Goal: Complete application form

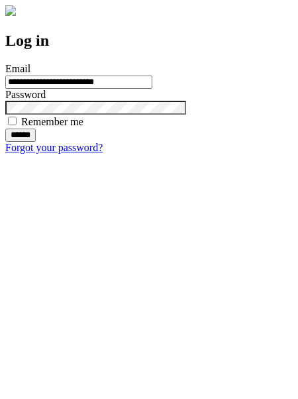
type input "**********"
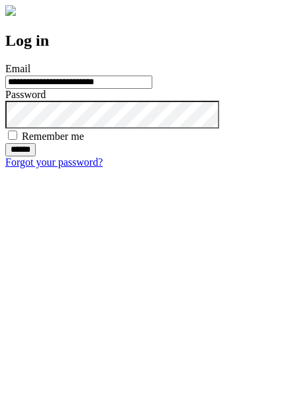
click at [36, 156] on input "******" at bounding box center [20, 149] width 30 height 13
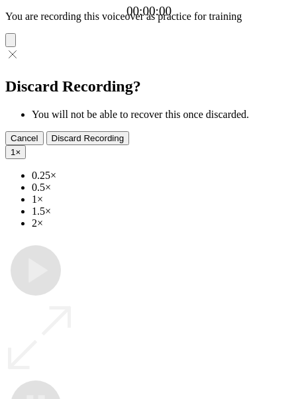
type input "**********"
